Goal: Task Accomplishment & Management: Manage account settings

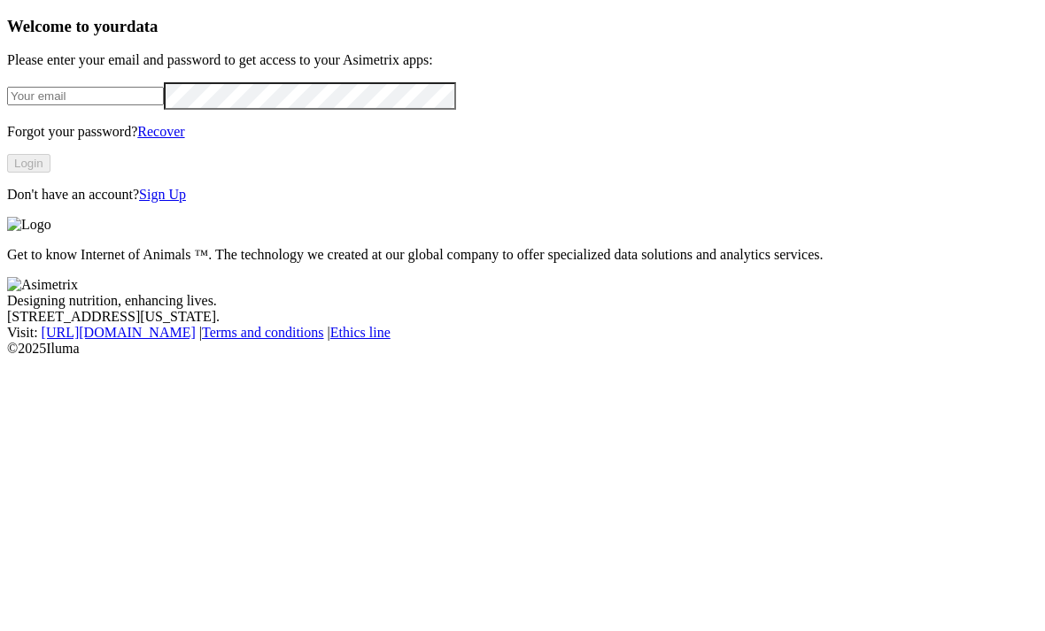
click at [154, 105] on input "email" at bounding box center [85, 96] width 157 height 19
type input "[PERSON_NAME][EMAIL_ADDRESS][DOMAIN_NAME]"
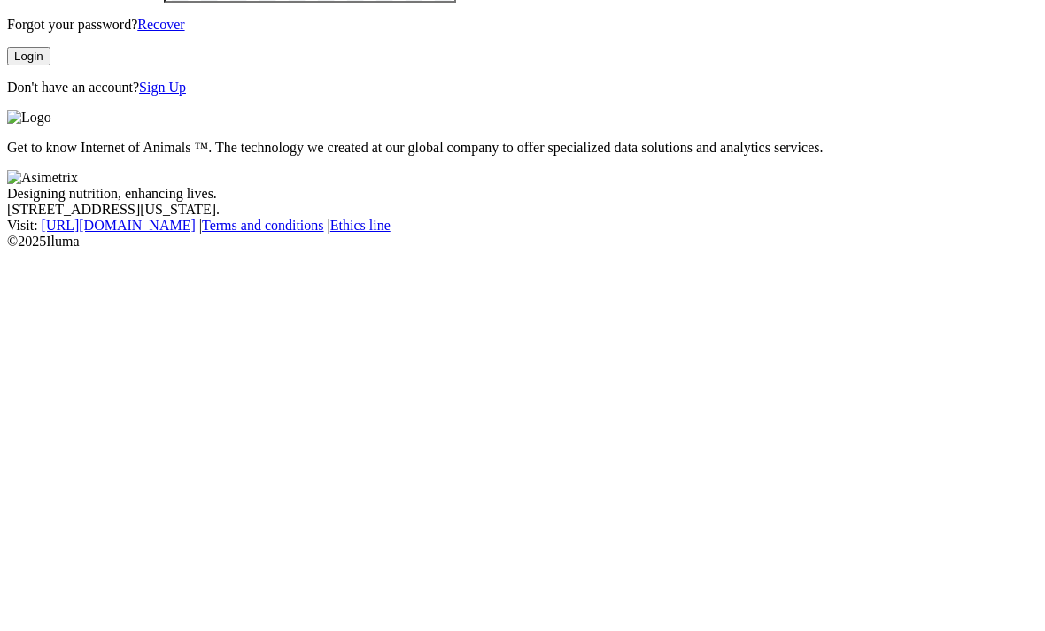
click input "submit" at bounding box center [0, 0] width 0 height 0
